Goal: Information Seeking & Learning: Learn about a topic

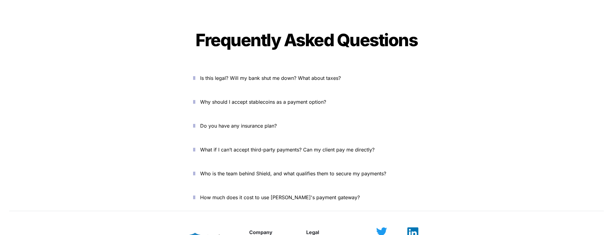
scroll to position [2039, 0]
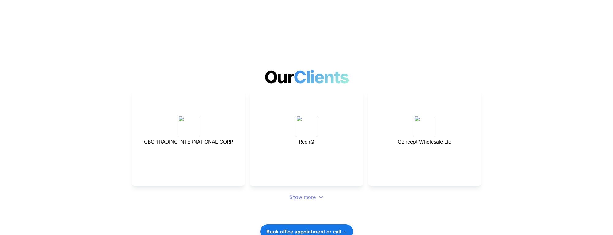
scroll to position [2039, 0]
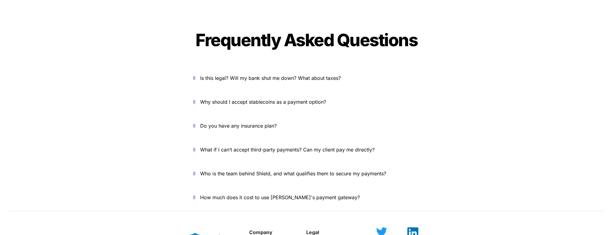
scroll to position [1997, 0]
